Goal: Task Accomplishment & Management: Manage account settings

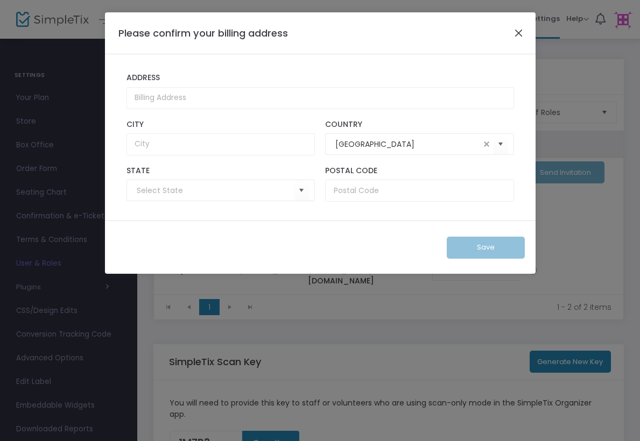
click at [517, 33] on button "Close" at bounding box center [518, 33] width 14 height 14
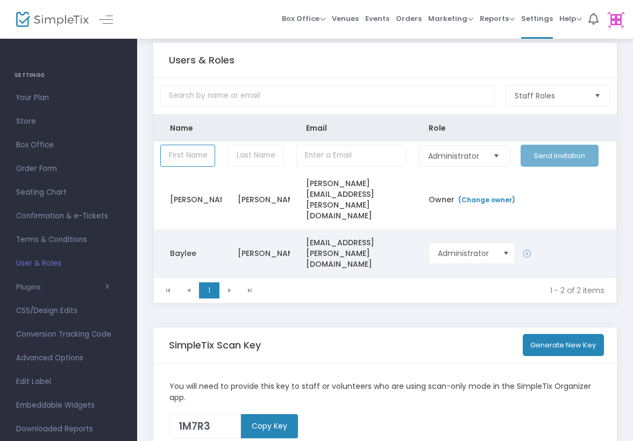
scroll to position [17, 0]
click at [525, 248] on icon "Data table" at bounding box center [527, 253] width 8 height 11
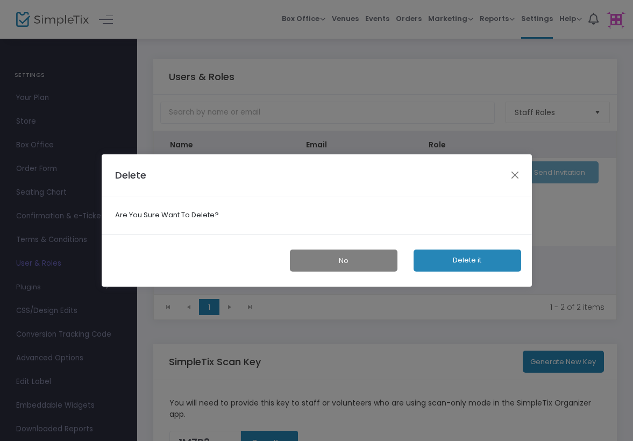
scroll to position [0, 0]
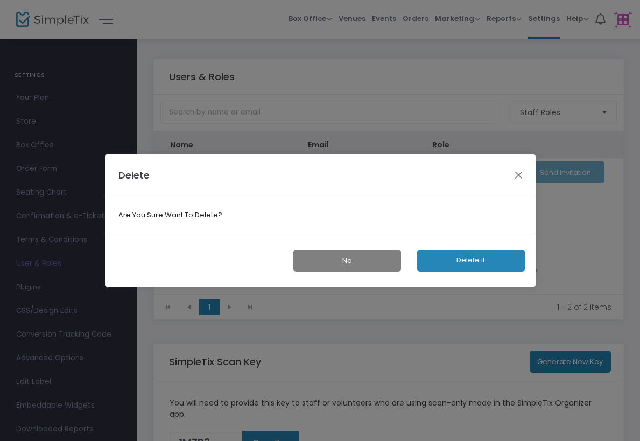
click at [481, 263] on button "Delete it" at bounding box center [471, 261] width 108 height 22
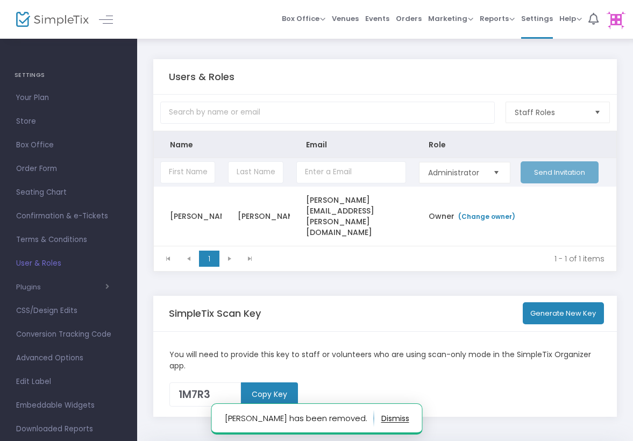
click at [568, 171] on td "Send Invitation" at bounding box center [565, 172] width 102 height 29
click at [200, 173] on input "Data table" at bounding box center [187, 172] width 55 height 22
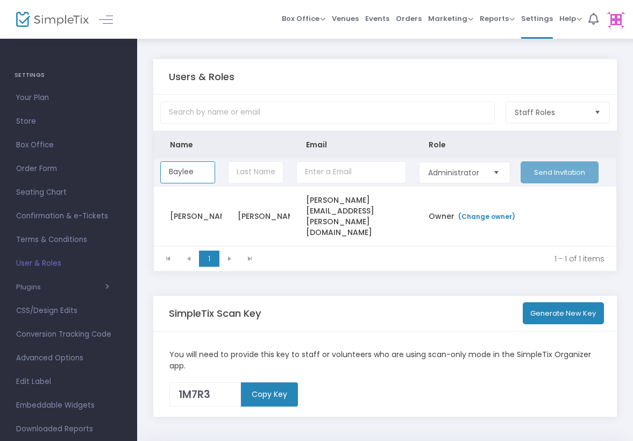
type input "Baylee"
click at [263, 183] on input "Data table" at bounding box center [255, 172] width 55 height 22
type input "[PERSON_NAME]"
click at [344, 170] on input "Data table" at bounding box center [351, 172] width 110 height 22
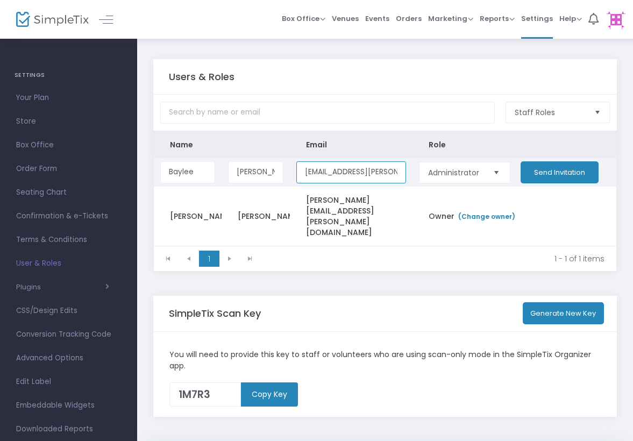
type input "Baylee.witter@oakknoll.org"
click at [557, 176] on button "Send Invitation" at bounding box center [560, 172] width 78 height 22
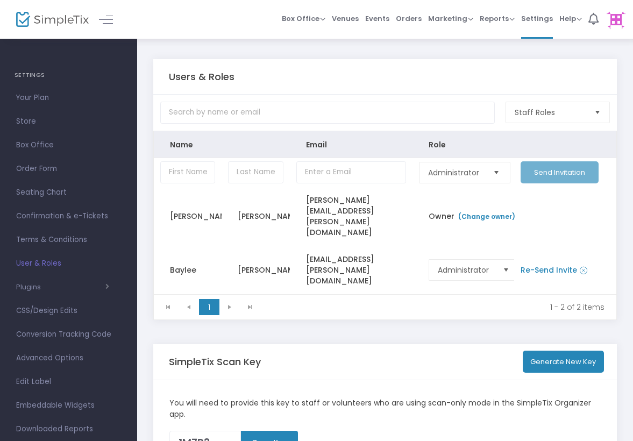
click at [621, 20] on img at bounding box center [616, 20] width 22 height 22
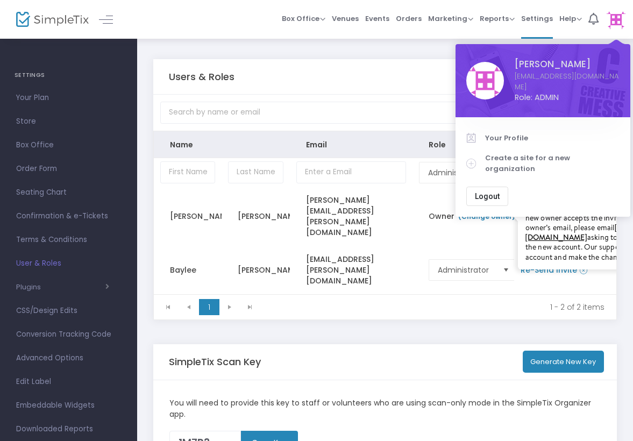
click at [488, 192] on span "Logout" at bounding box center [487, 196] width 25 height 9
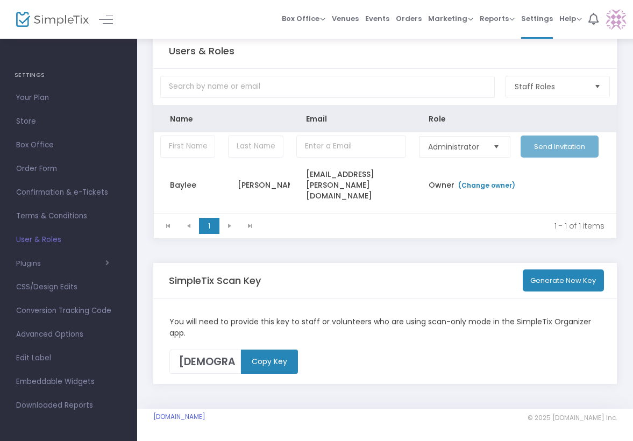
scroll to position [27, 0]
click at [206, 415] on link "[DOMAIN_NAME]" at bounding box center [179, 417] width 52 height 9
